Goal: Use online tool/utility: Utilize a website feature to perform a specific function

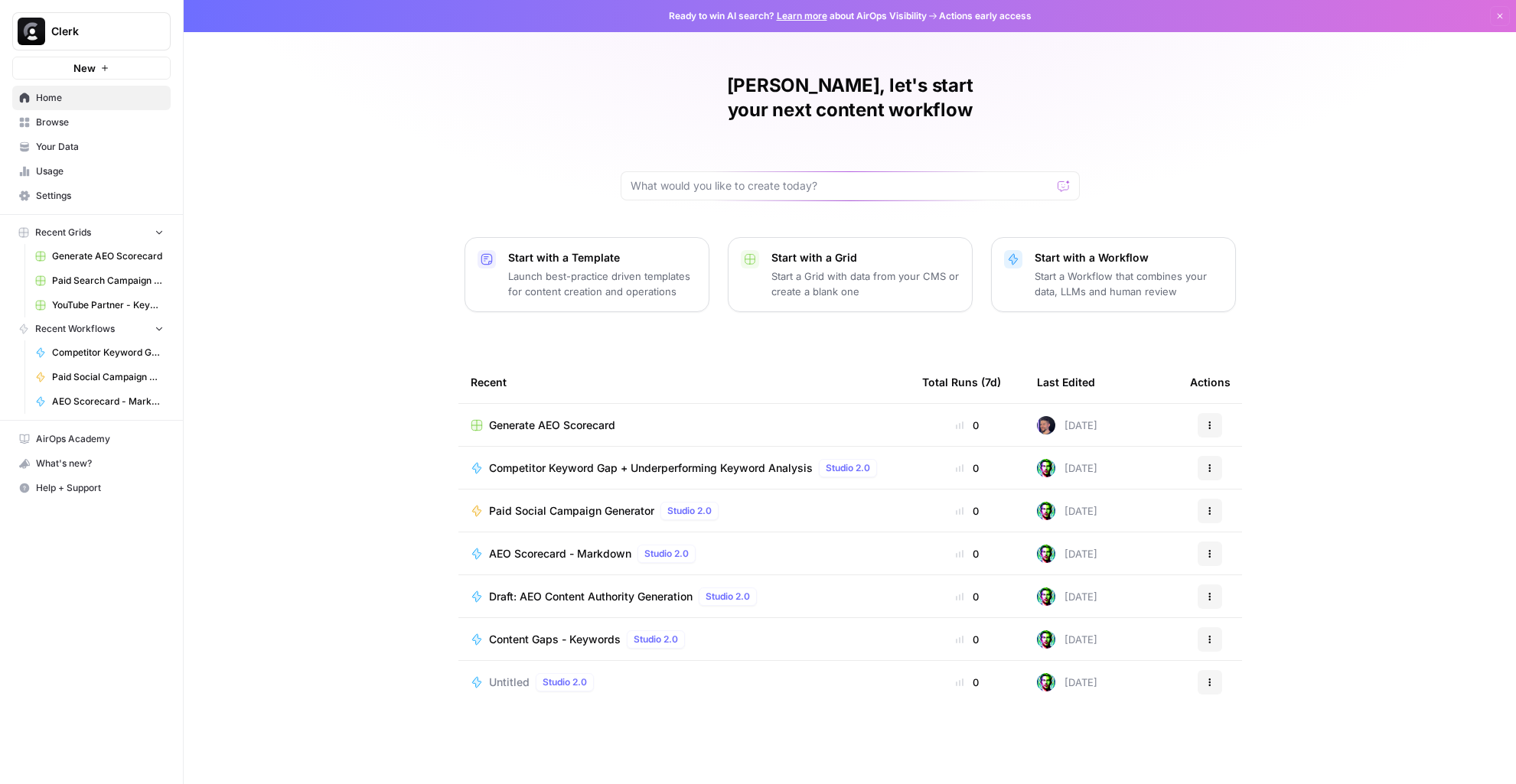
click at [86, 261] on span "Generate AEO Scorecard" at bounding box center [108, 256] width 112 height 14
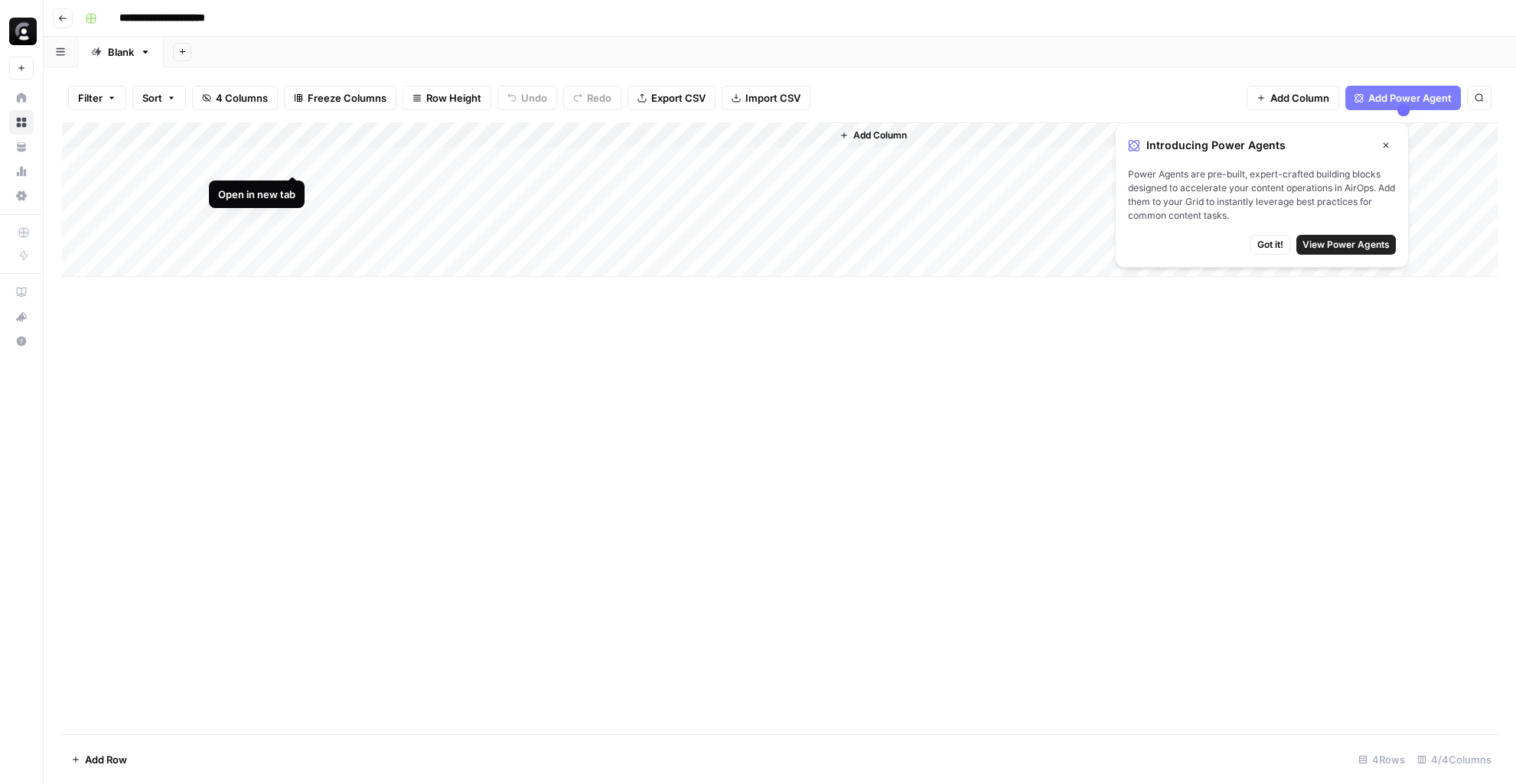
click at [293, 161] on div "Add Column" at bounding box center [779, 199] width 1435 height 154
click at [285, 412] on div "Add Column" at bounding box center [779, 428] width 1435 height 612
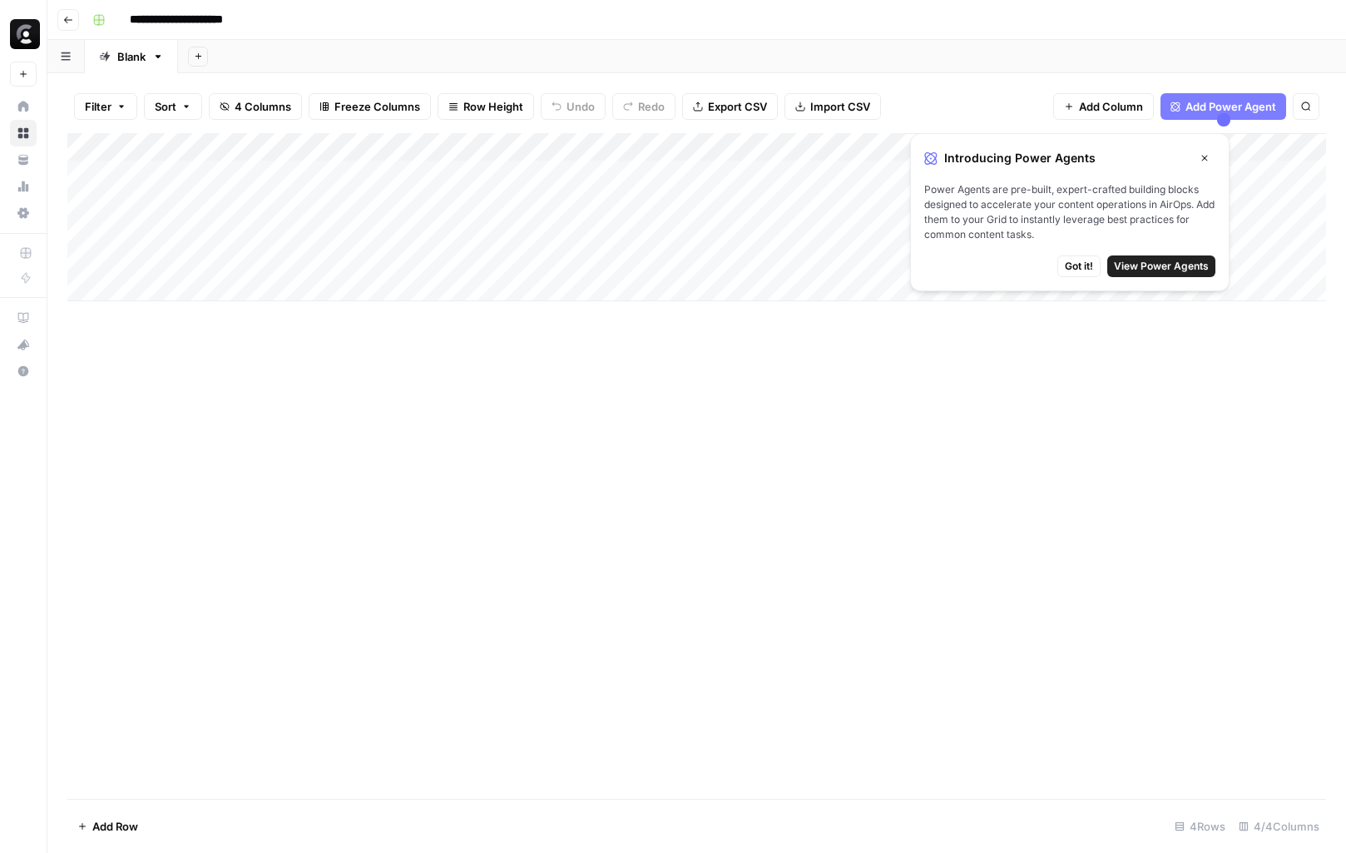
click at [193, 619] on div "Add Column" at bounding box center [696, 466] width 1259 height 666
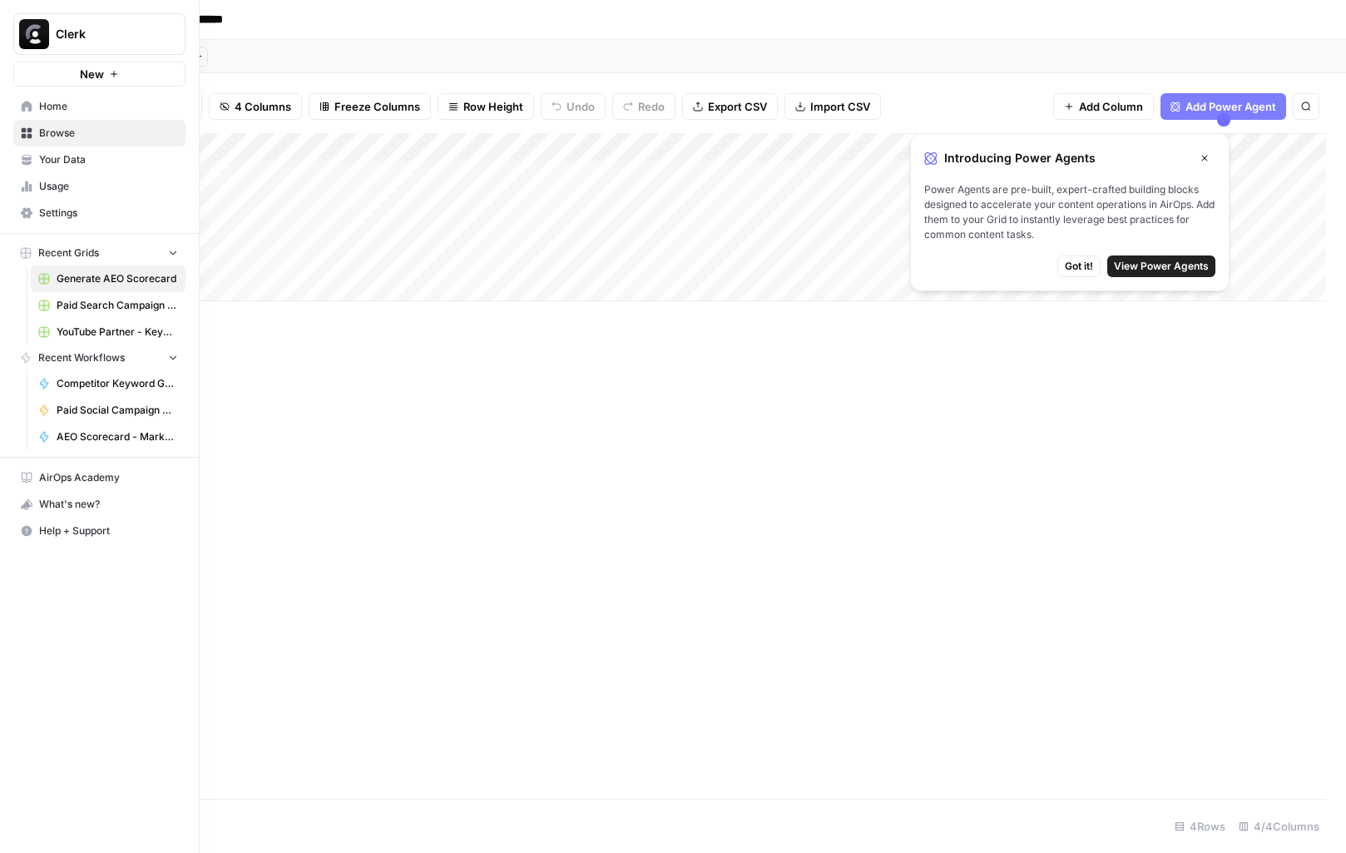
click at [197, 33] on icon "button" at bounding box center [202, 33] width 12 height 12
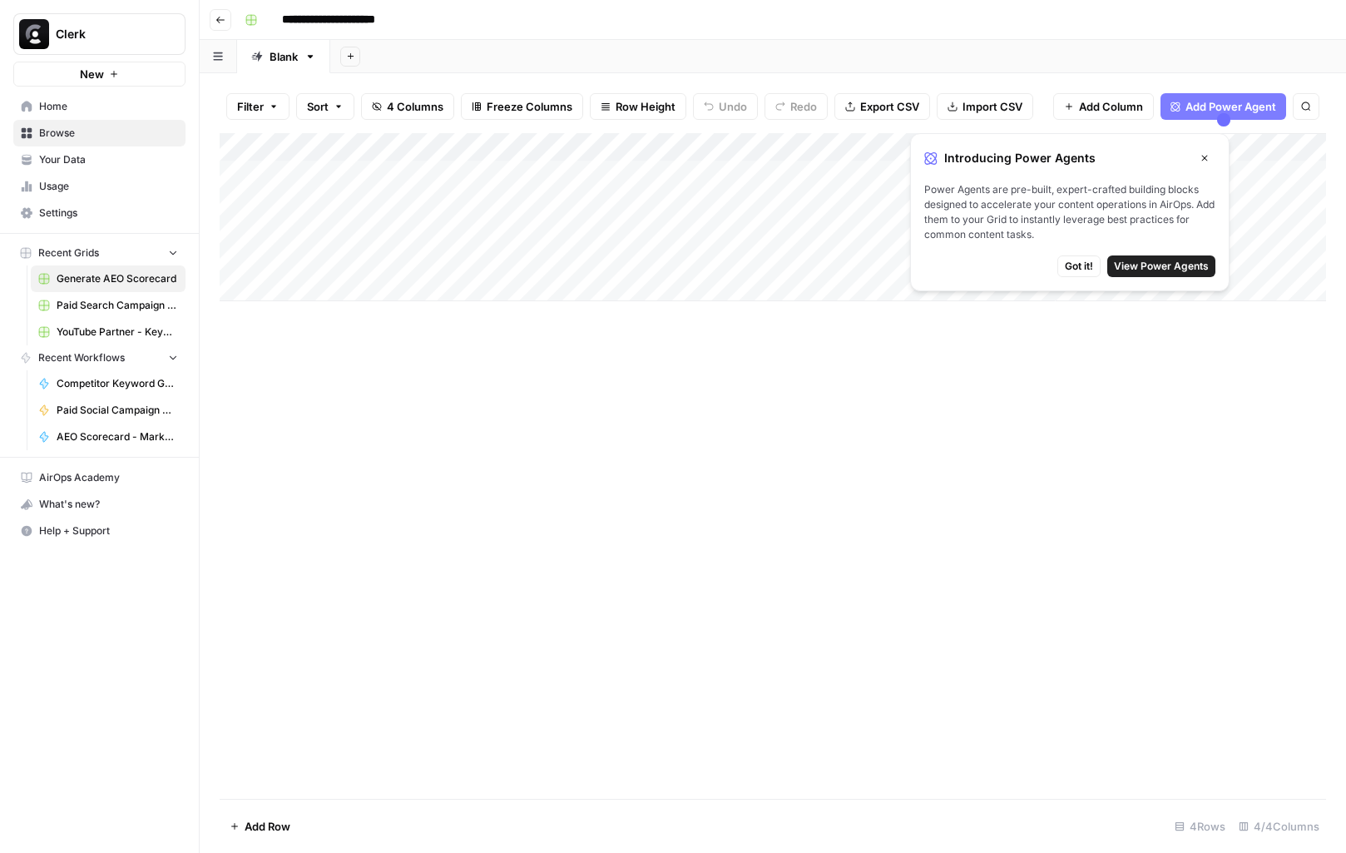
click at [414, 586] on div "Add Column" at bounding box center [773, 466] width 1107 height 666
drag, startPoint x: 199, startPoint y: 554, endPoint x: 222, endPoint y: 554, distance: 23.3
click at [222, 554] on div "**********" at bounding box center [673, 426] width 1346 height 853
click at [207, 552] on div "Filter Sort 4 Columns Freeze Columns Row Height Undo Redo Export CSV Import CSV…" at bounding box center [773, 463] width 1147 height 780
